Goal: Entertainment & Leisure: Consume media (video, audio)

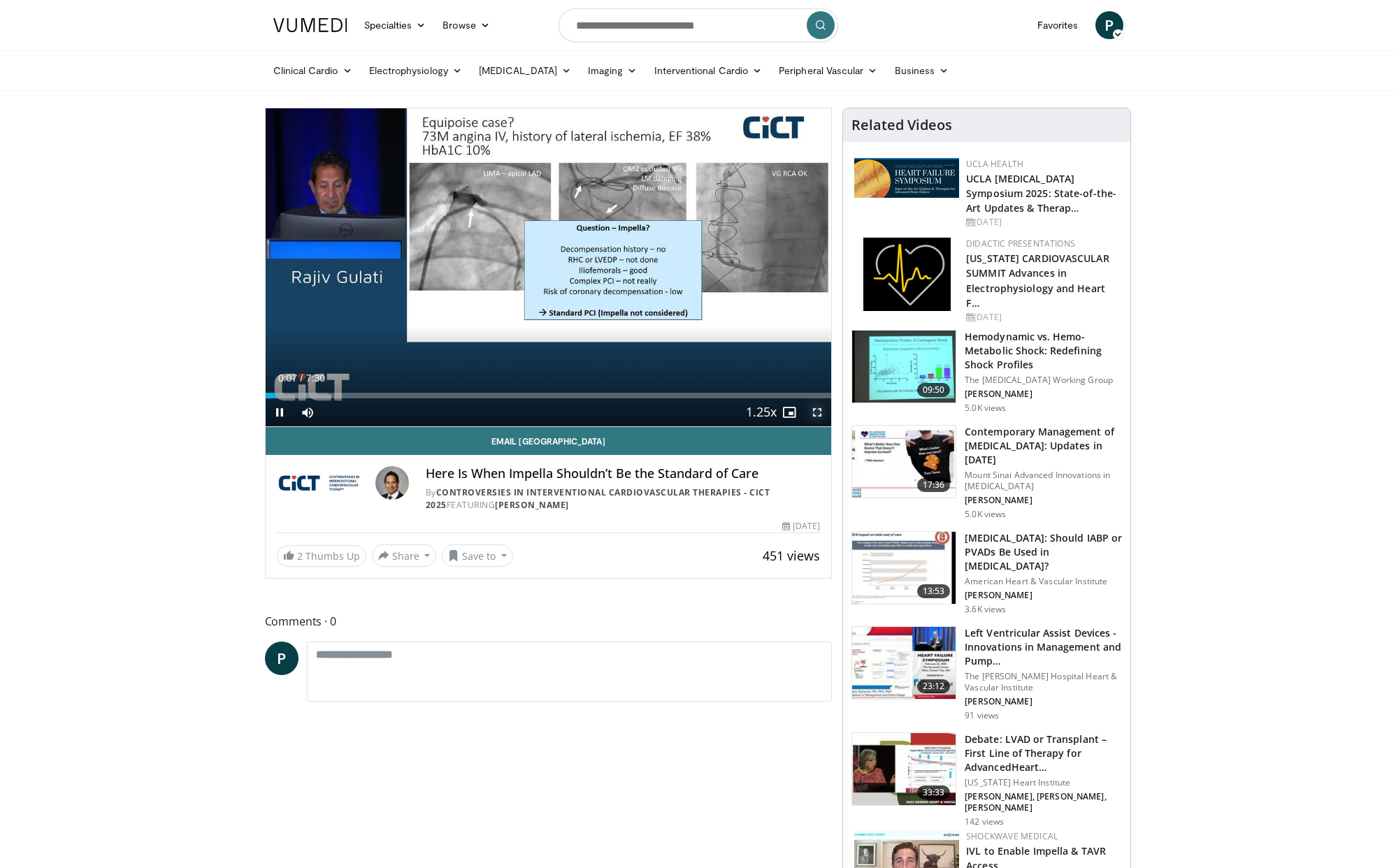
click at [816, 412] on span "Video Player" at bounding box center [817, 412] width 28 height 28
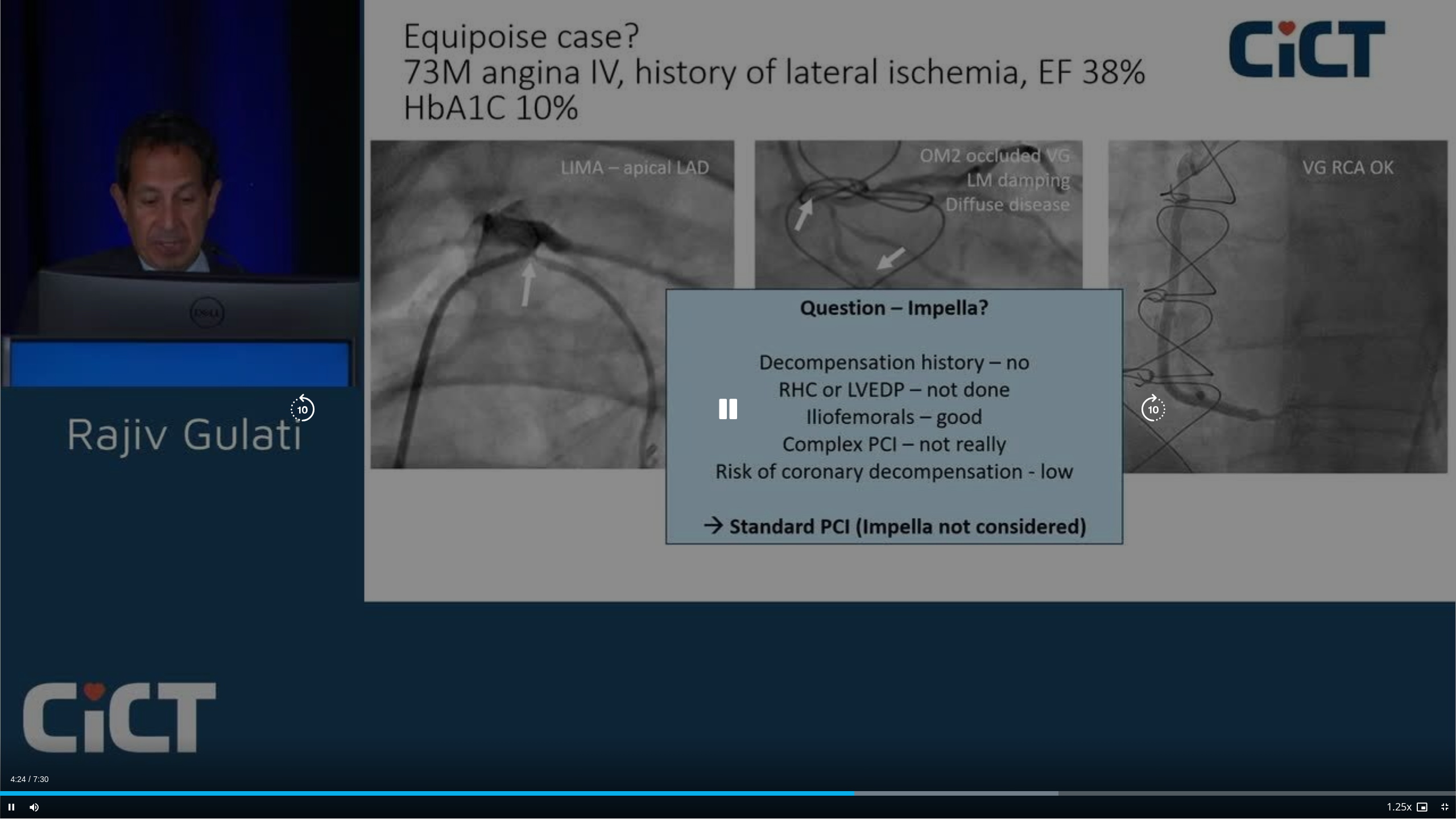
click at [740, 412] on icon "Video Player" at bounding box center [728, 410] width 32 height 32
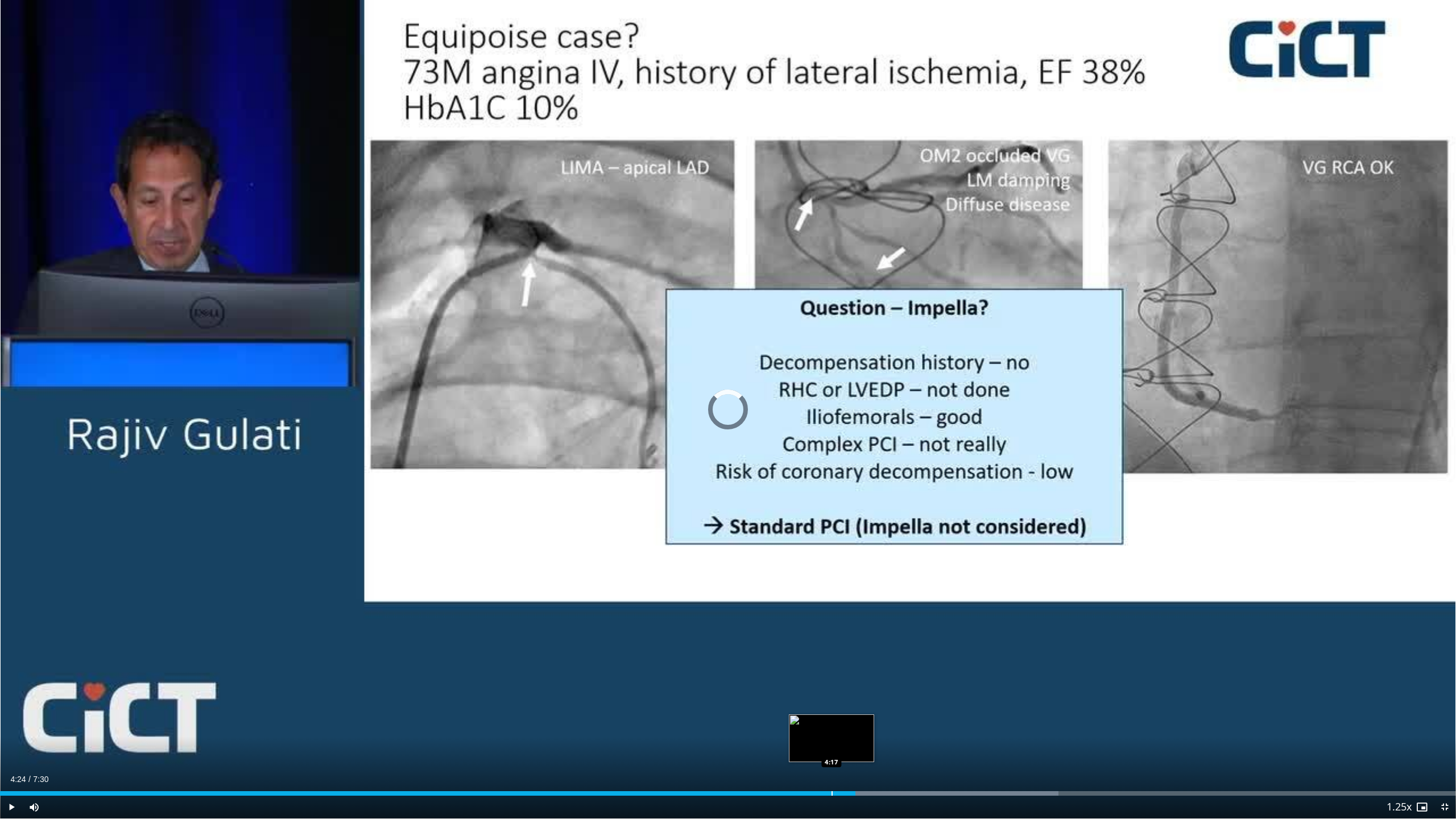
click at [832, 706] on div "Progress Bar" at bounding box center [833, 793] width 1 height 4
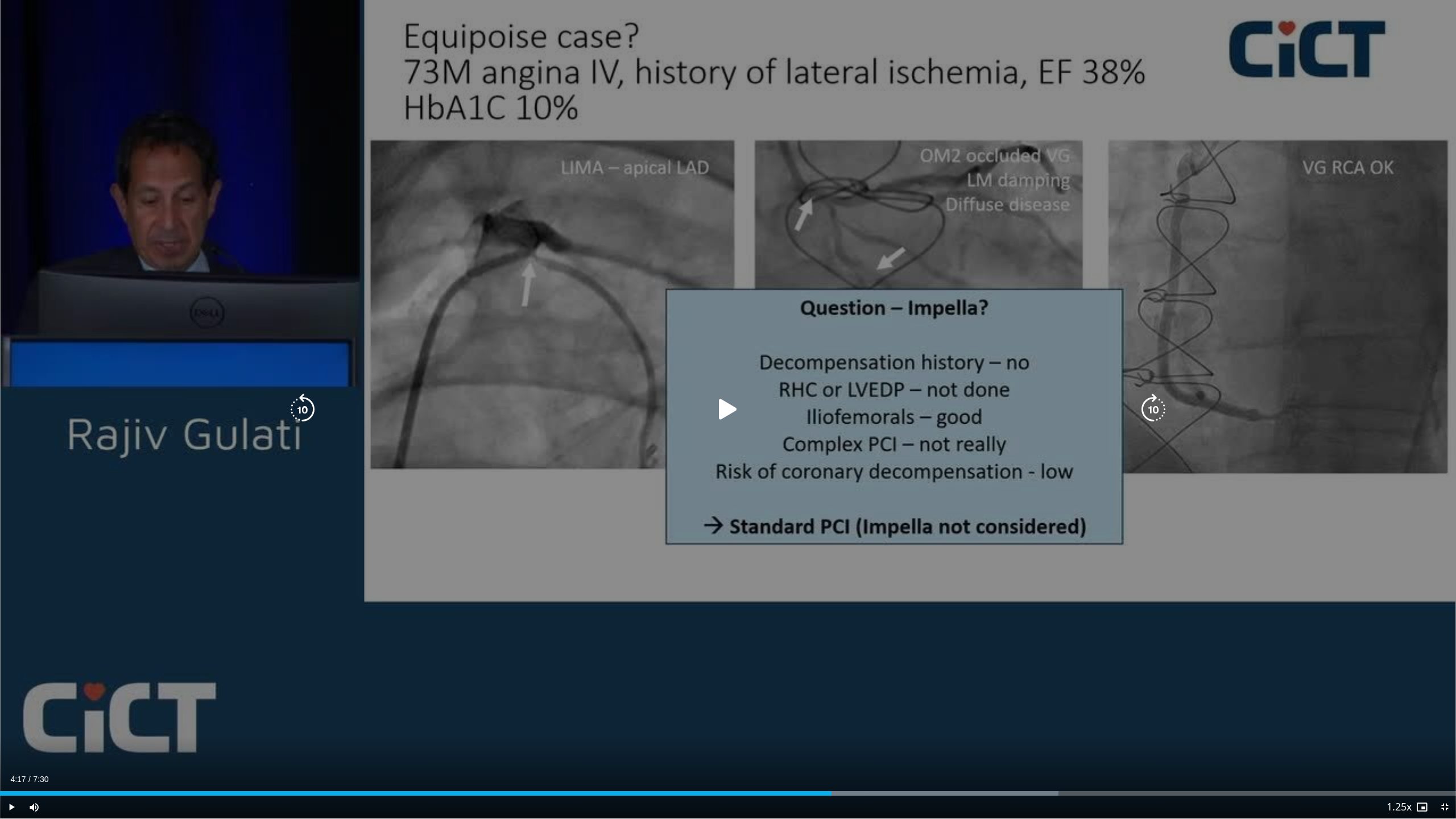
click at [722, 417] on icon "Video Player" at bounding box center [728, 410] width 32 height 32
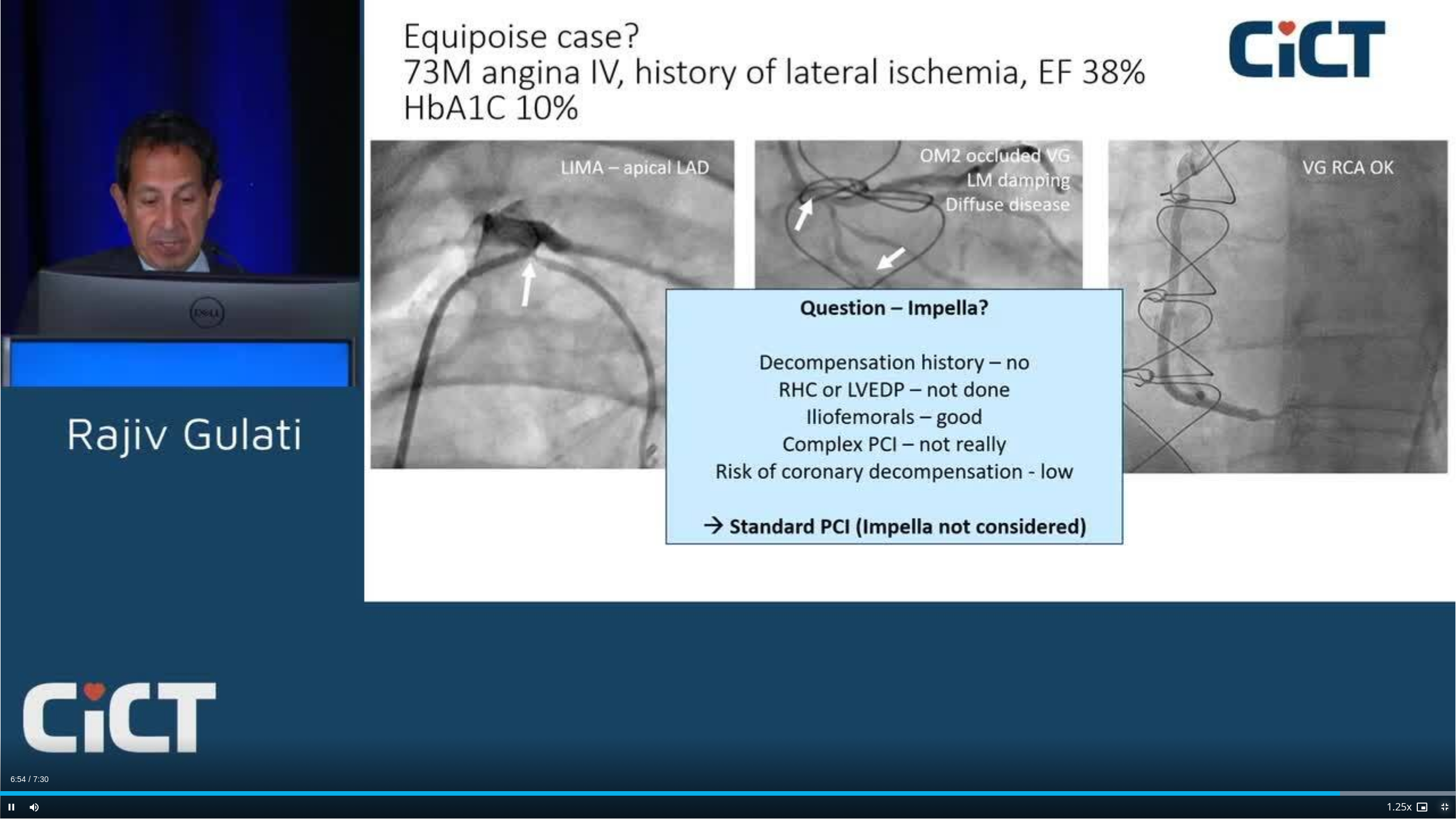
click at [1136, 706] on span "Video Player" at bounding box center [1444, 807] width 23 height 23
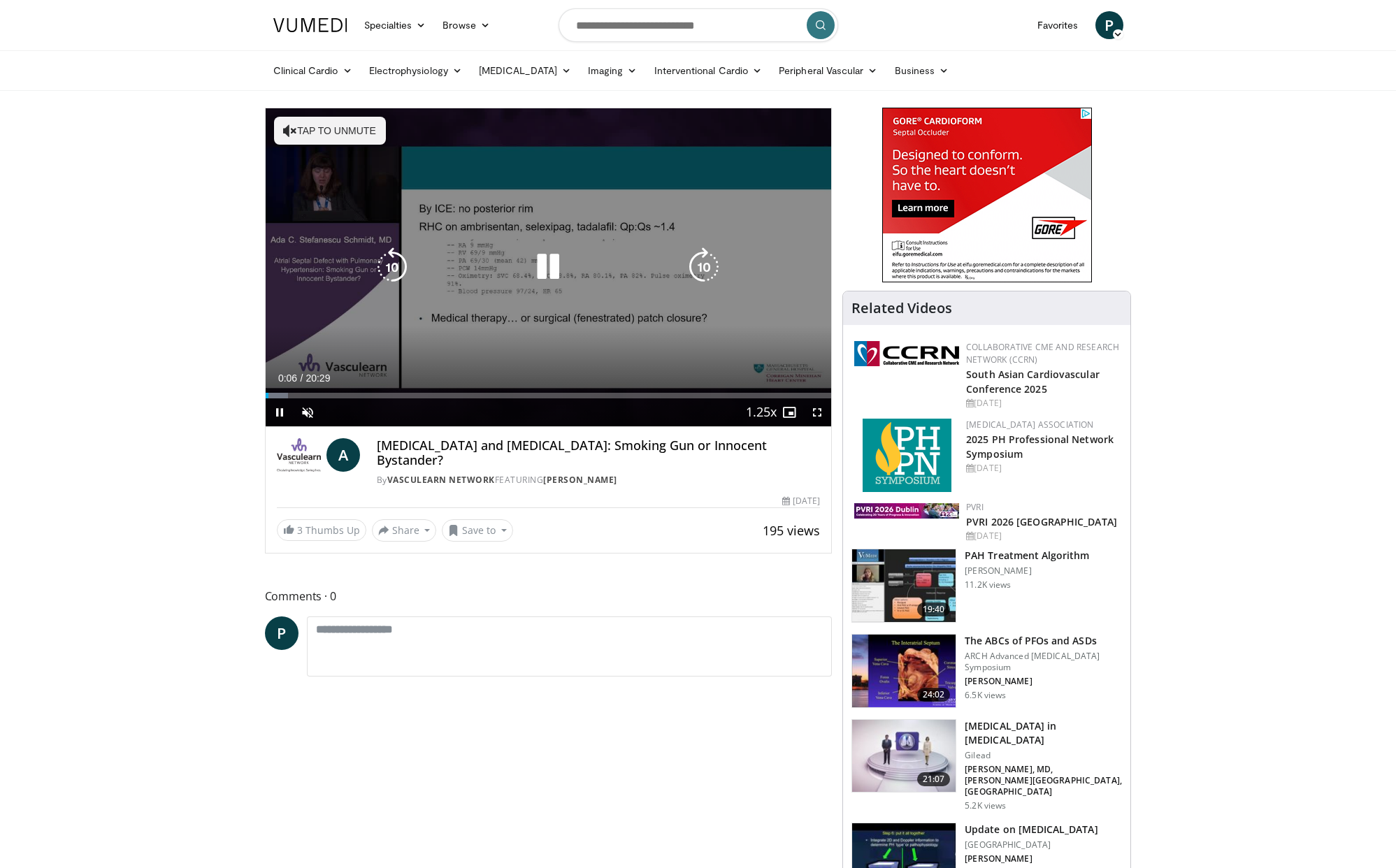
click at [704, 267] on icon "Video Player" at bounding box center [704, 267] width 39 height 39
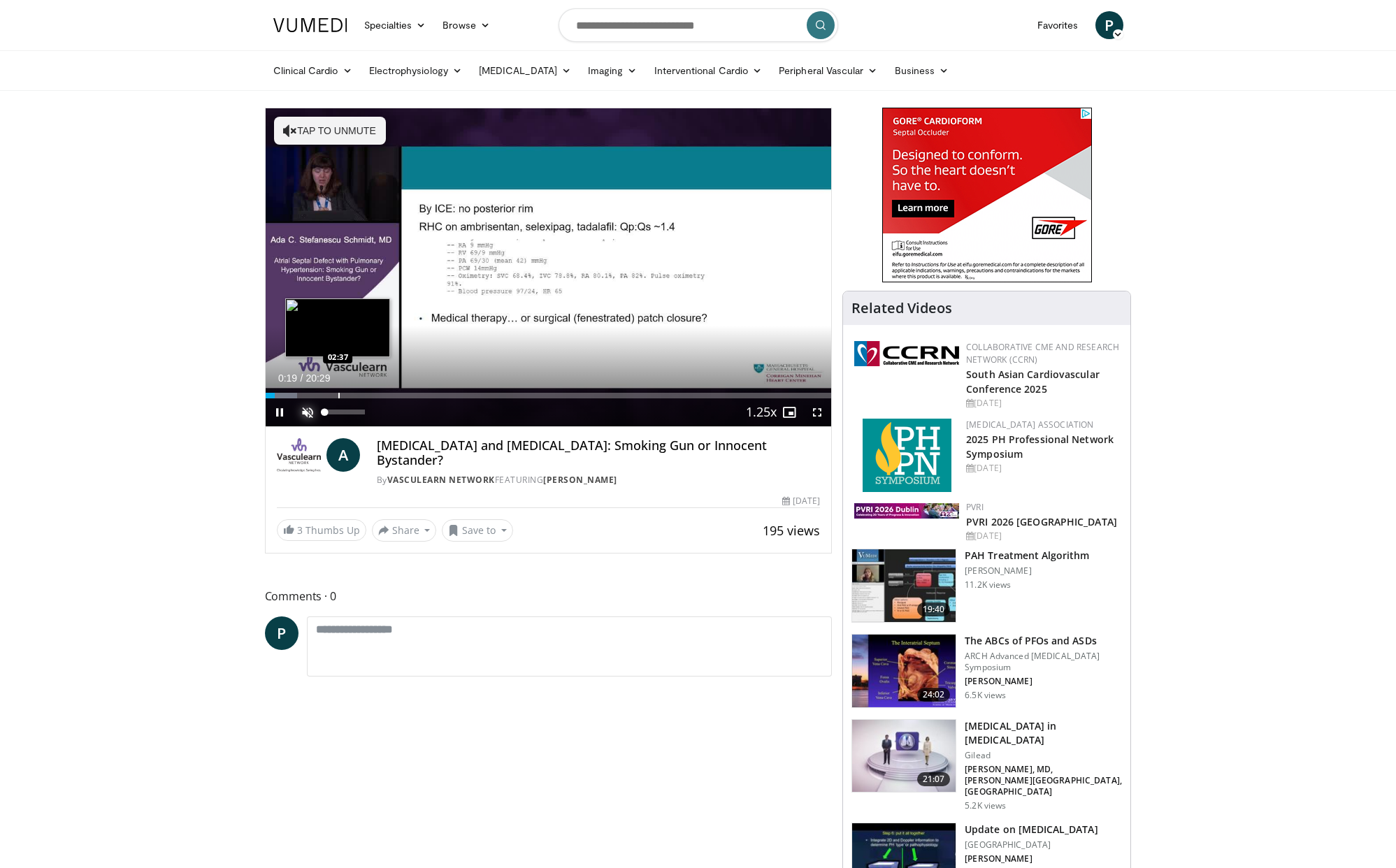
drag, startPoint x: 312, startPoint y: 409, endPoint x: 381, endPoint y: 391, distance: 71.3
click at [312, 409] on span "Video Player" at bounding box center [307, 412] width 28 height 28
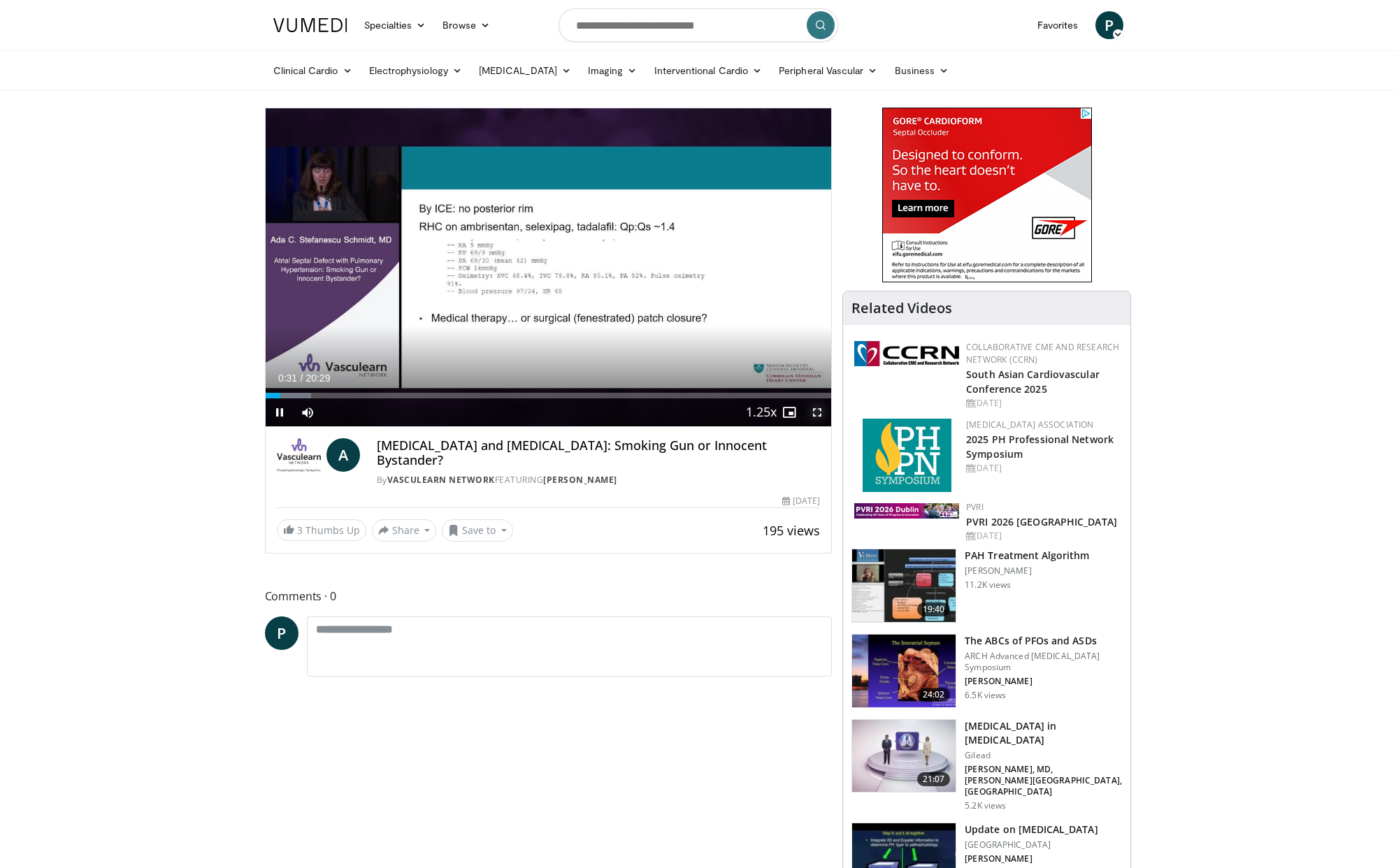
click at [813, 412] on span "Video Player" at bounding box center [817, 412] width 28 height 28
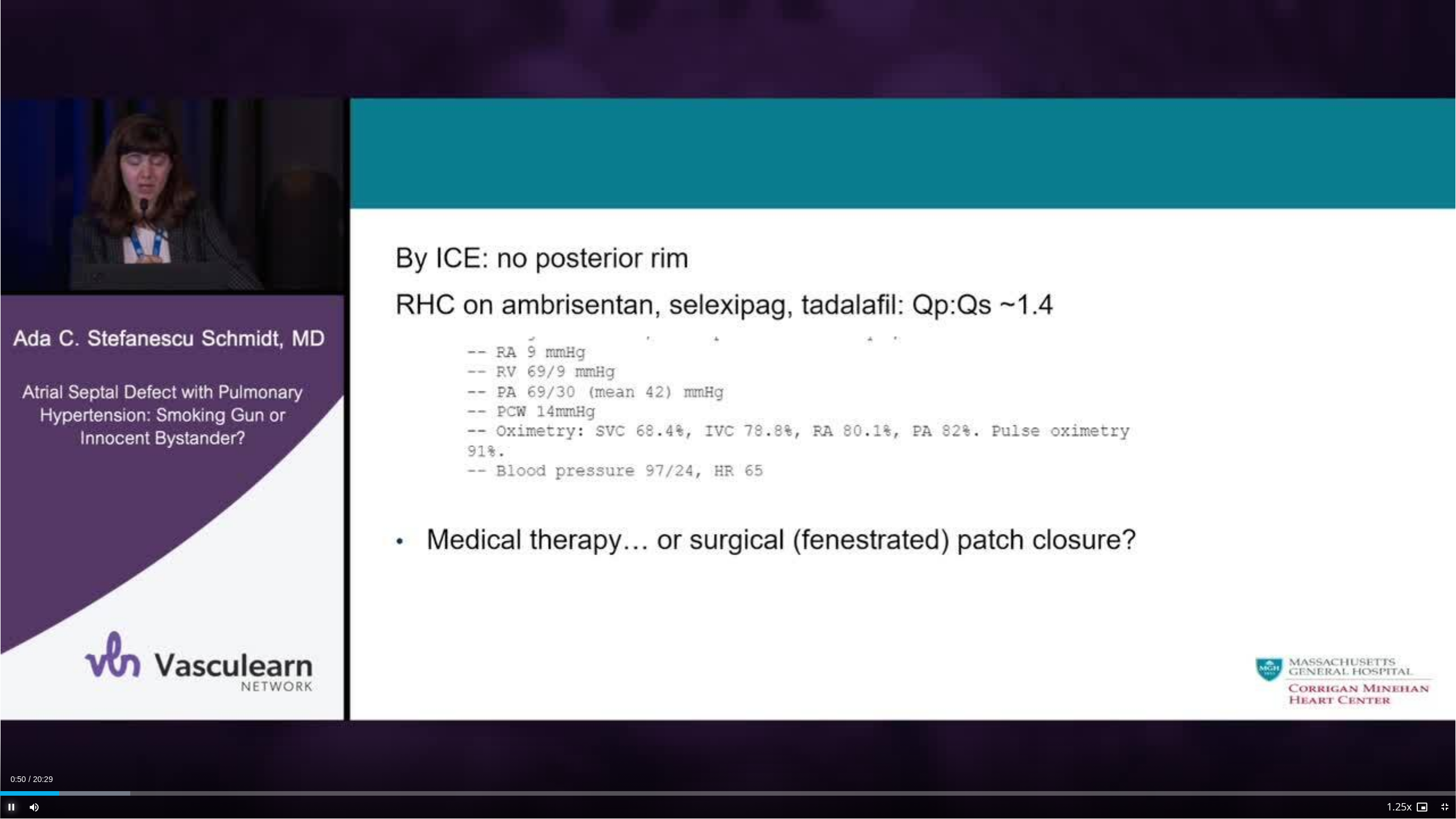
click at [12, 706] on span "Video Player" at bounding box center [11, 807] width 23 height 23
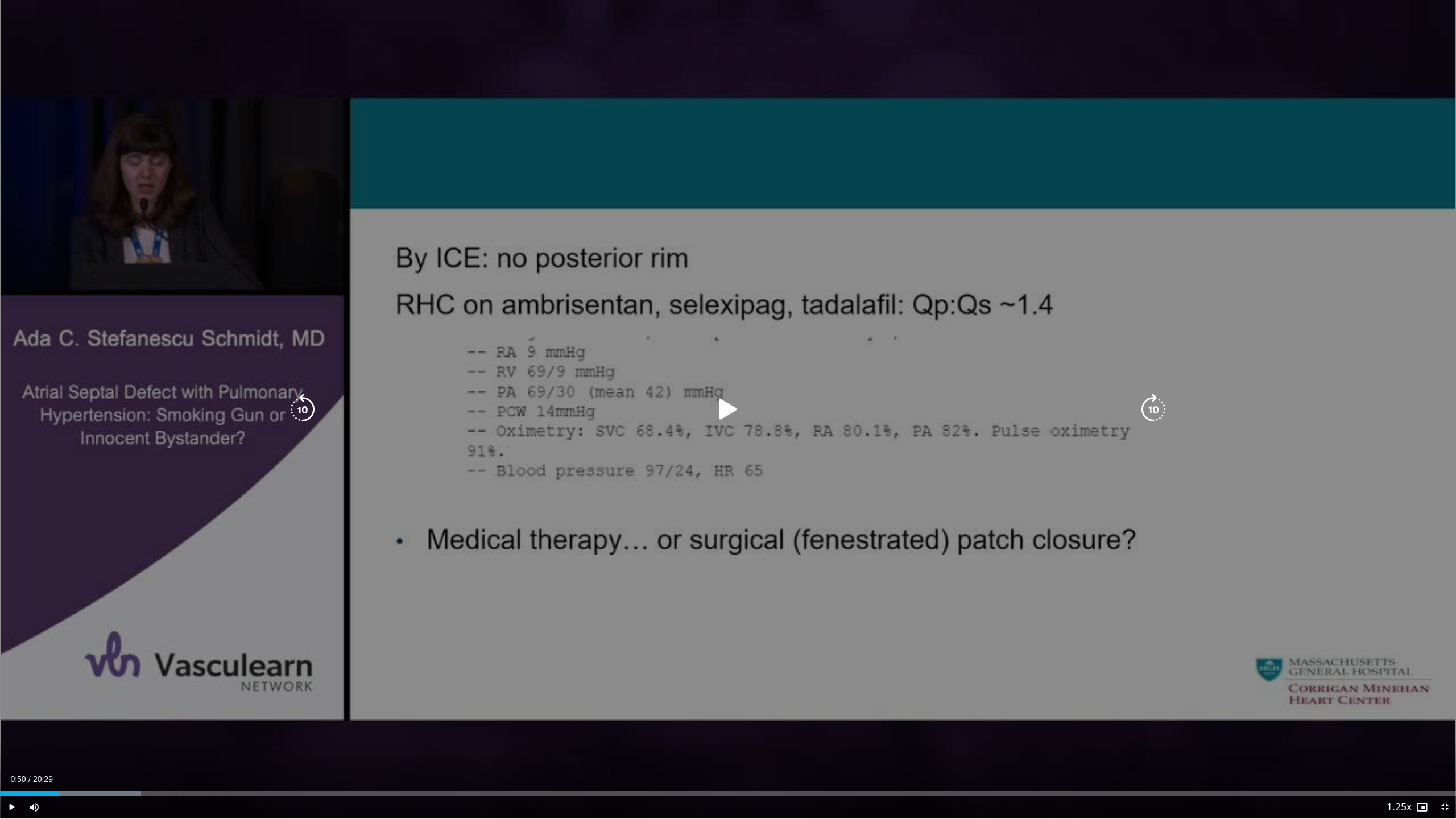
click at [724, 410] on icon "Video Player" at bounding box center [728, 410] width 32 height 32
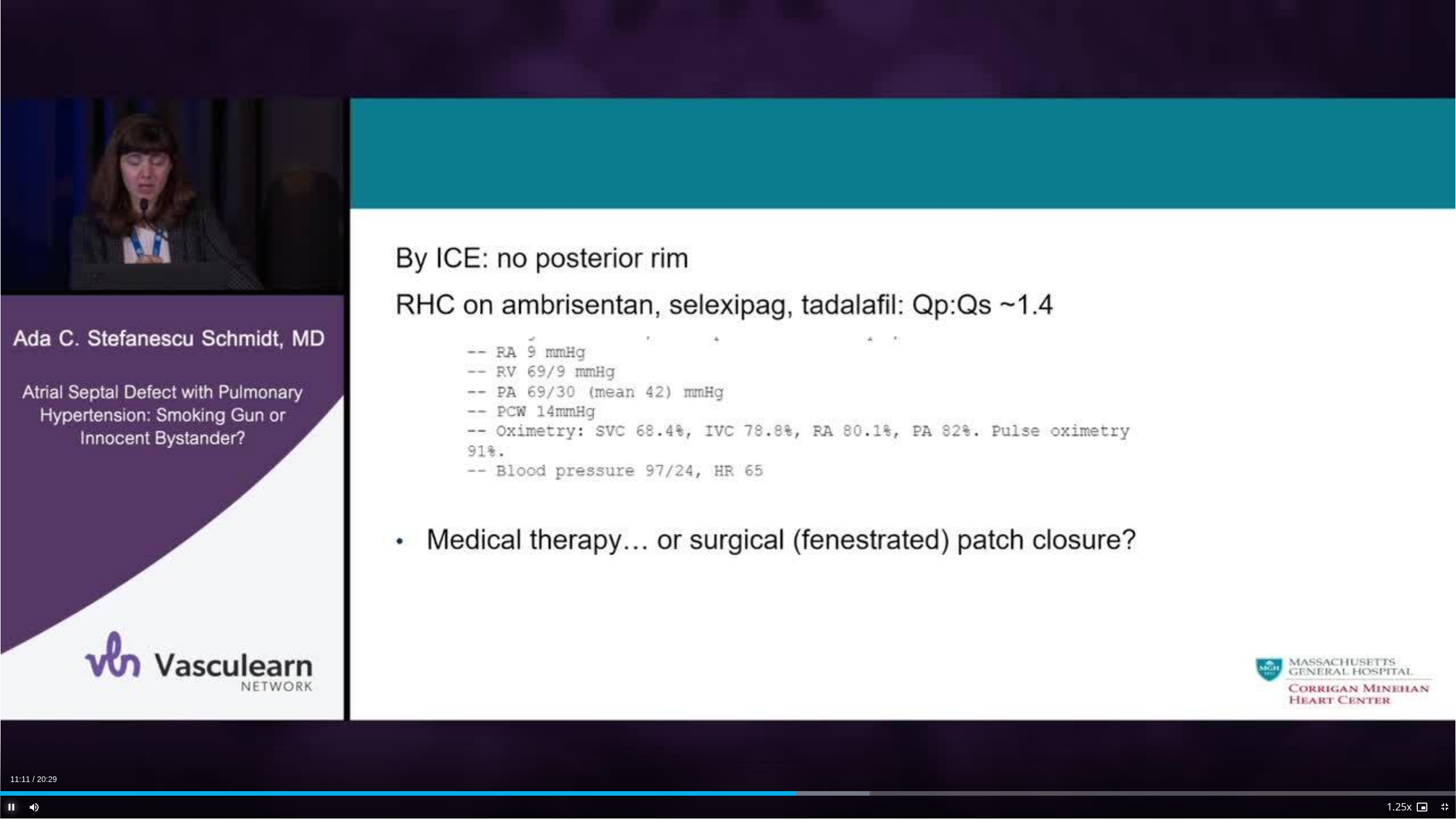
click at [12, 706] on span "Video Player" at bounding box center [11, 807] width 23 height 23
click at [1136, 706] on span "Video Player" at bounding box center [1444, 807] width 23 height 23
